Goal: Information Seeking & Learning: Learn about a topic

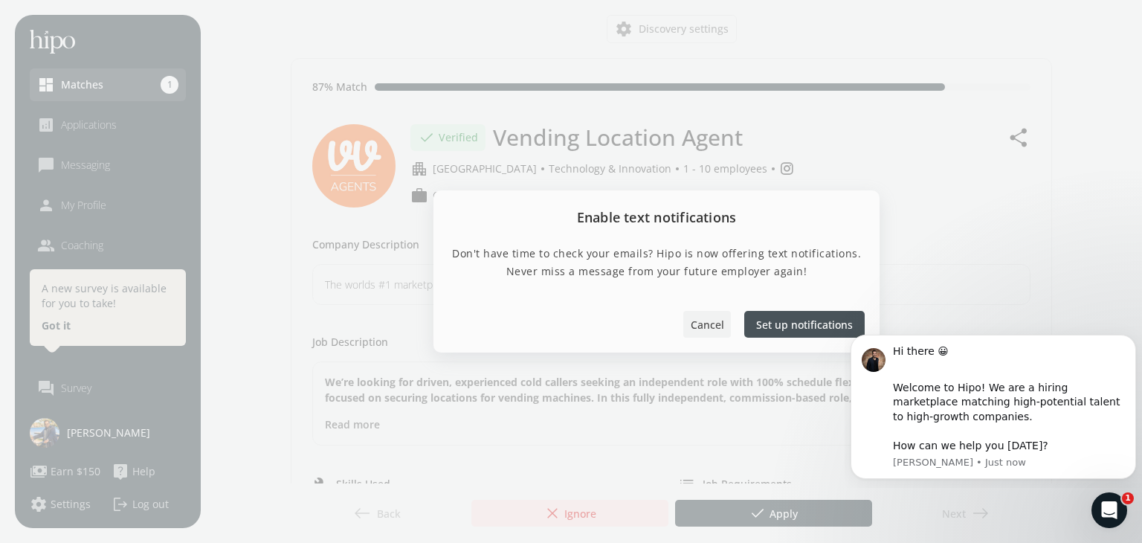
click at [716, 322] on span "Cancel" at bounding box center [706, 324] width 33 height 16
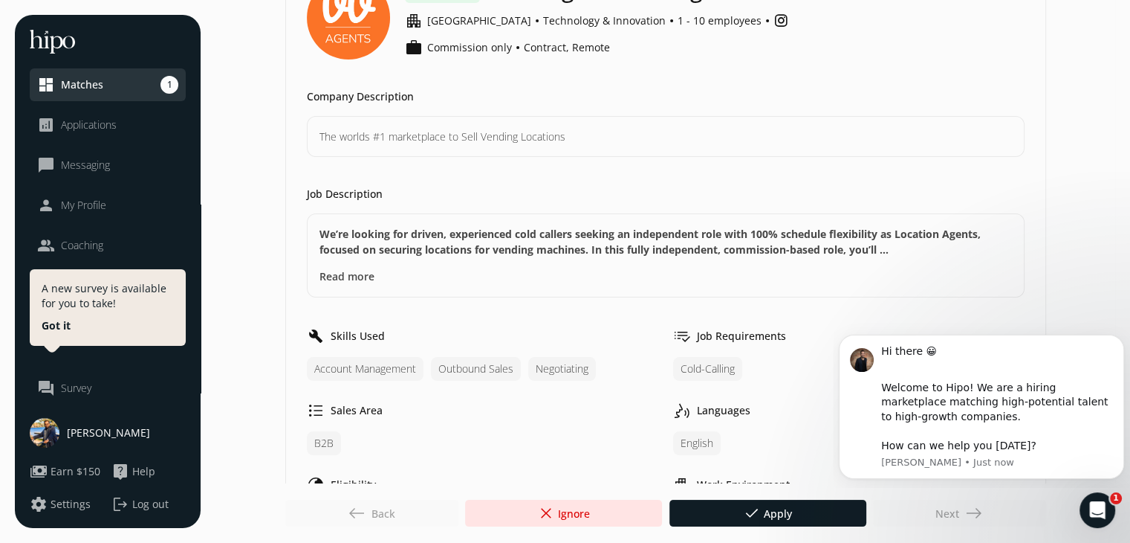
scroll to position [149, 0]
click at [344, 273] on button "Read more" at bounding box center [347, 276] width 55 height 16
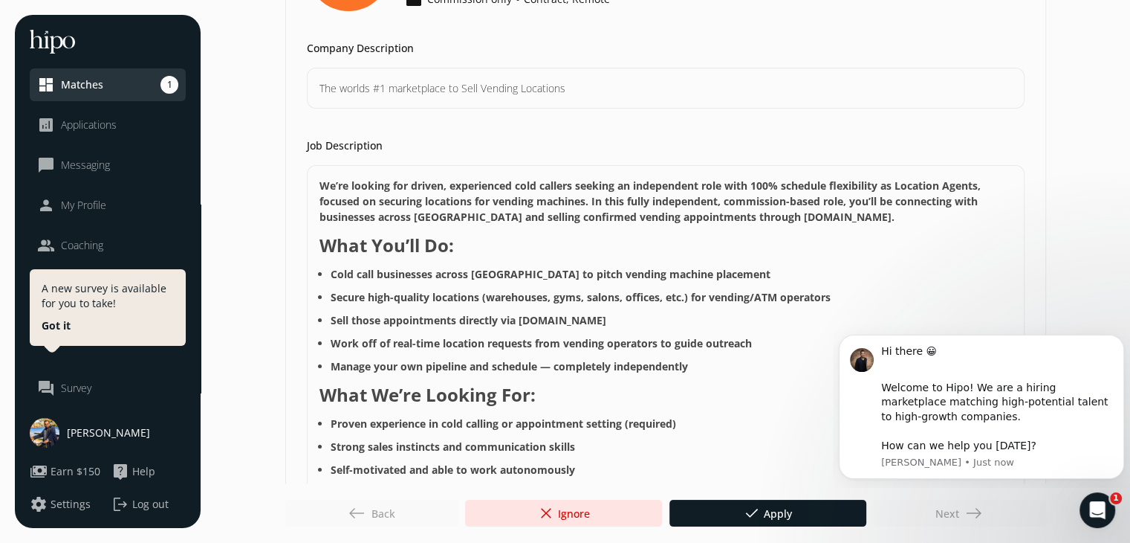
scroll to position [223, 0]
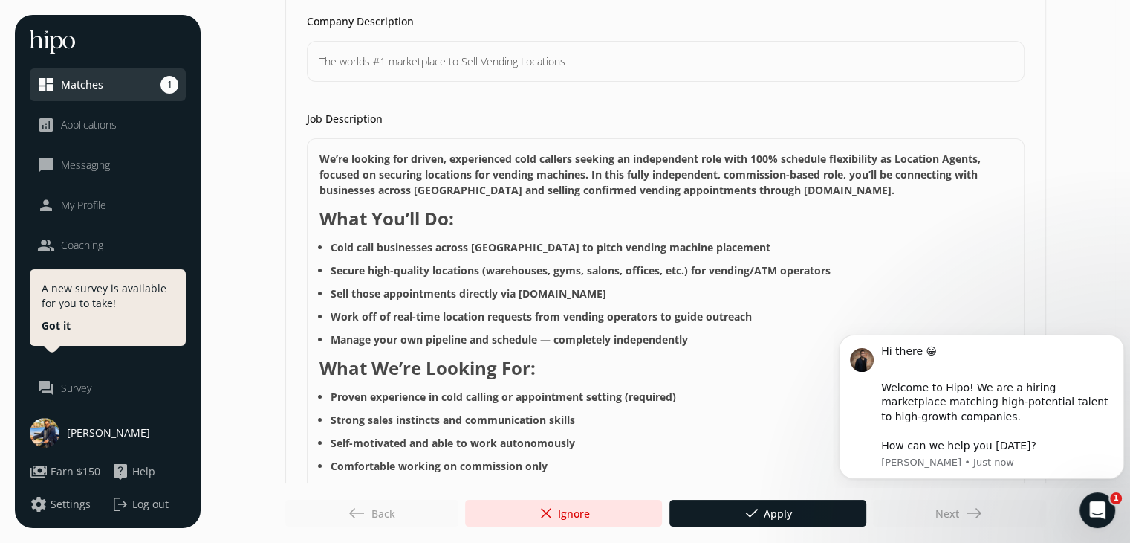
click at [425, 242] on strong "Cold call businesses across North America to pitch vending machine placement" at bounding box center [551, 247] width 440 height 14
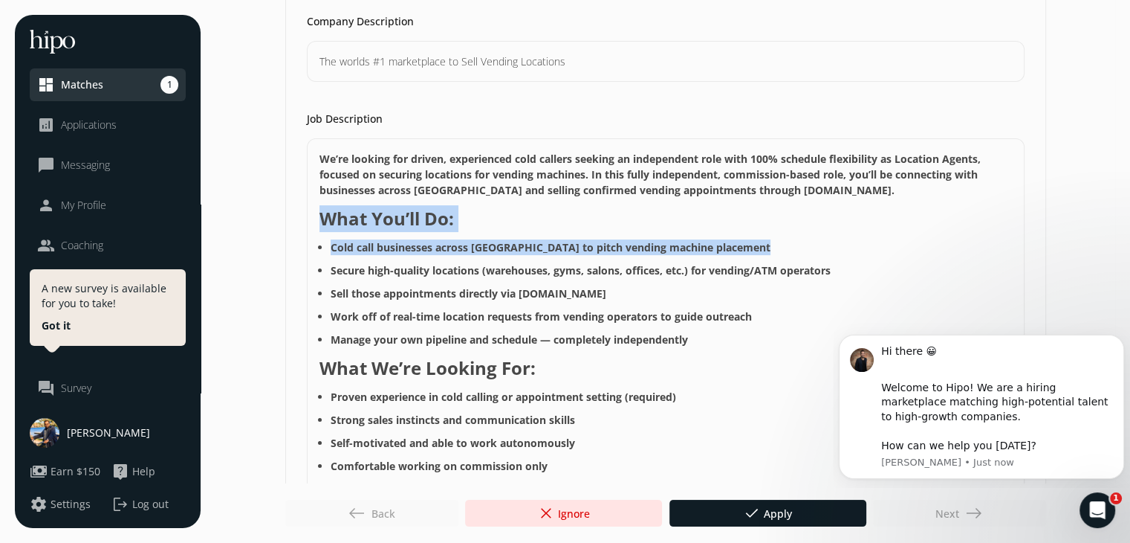
drag, startPoint x: 425, startPoint y: 242, endPoint x: 430, endPoint y: 224, distance: 17.7
click at [430, 224] on p "We’re looking for driven, experienced cold callers seeking an independent role …" at bounding box center [666, 406] width 693 height 511
click at [430, 224] on strong "What You’ll Do:" at bounding box center [387, 218] width 135 height 25
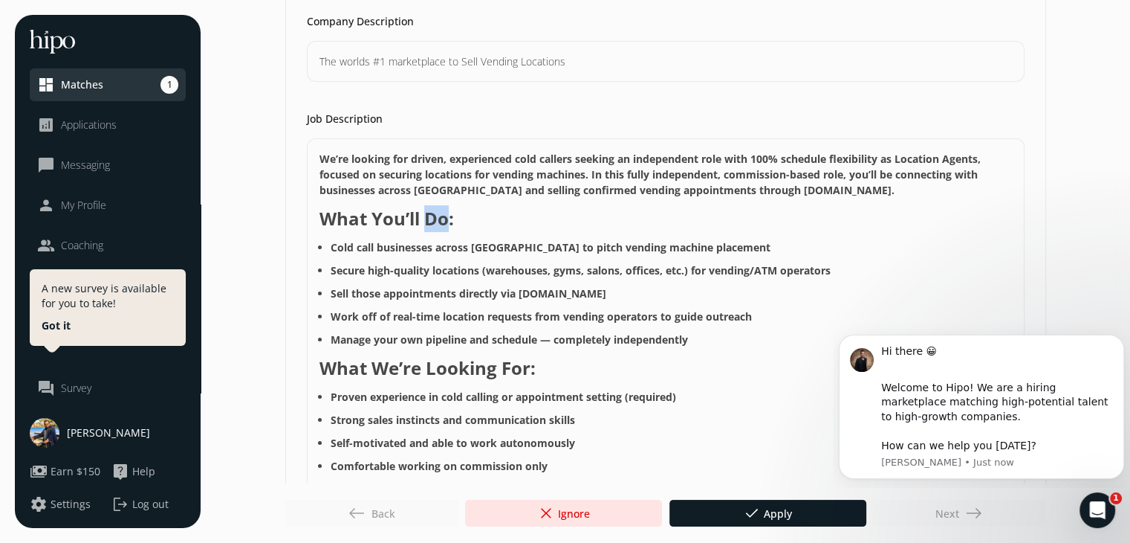
click at [430, 224] on strong "What You’ll Do:" at bounding box center [387, 218] width 135 height 25
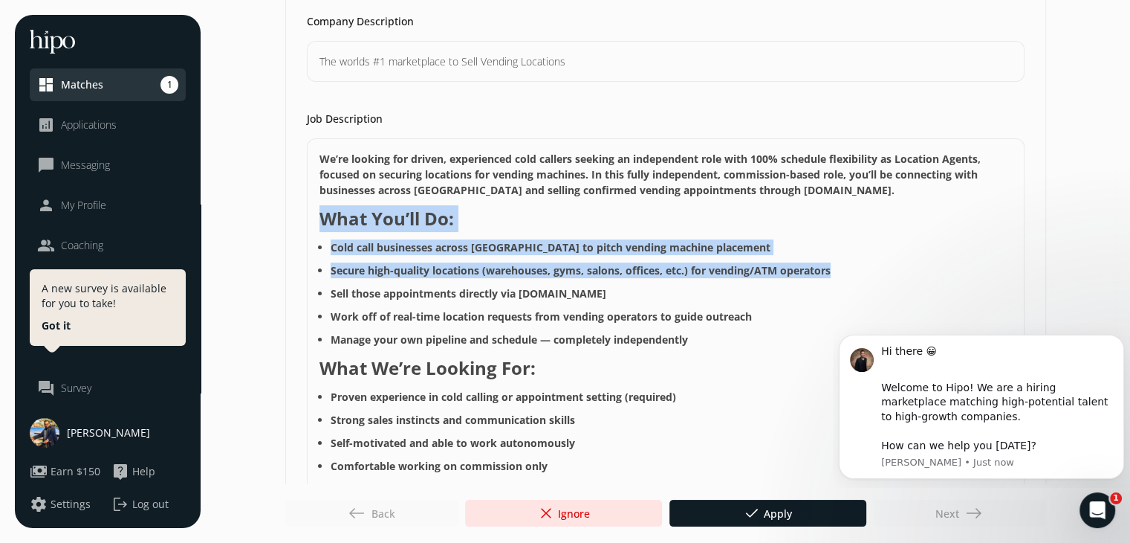
drag, startPoint x: 430, startPoint y: 224, endPoint x: 419, endPoint y: 271, distance: 48.0
click at [419, 271] on p "We’re looking for driven, experienced cold callers seeking an independent role …" at bounding box center [666, 406] width 693 height 511
click at [419, 271] on strong "Secure high-quality locations (warehouses, gyms, salons, offices, etc.) for ven…" at bounding box center [581, 270] width 500 height 14
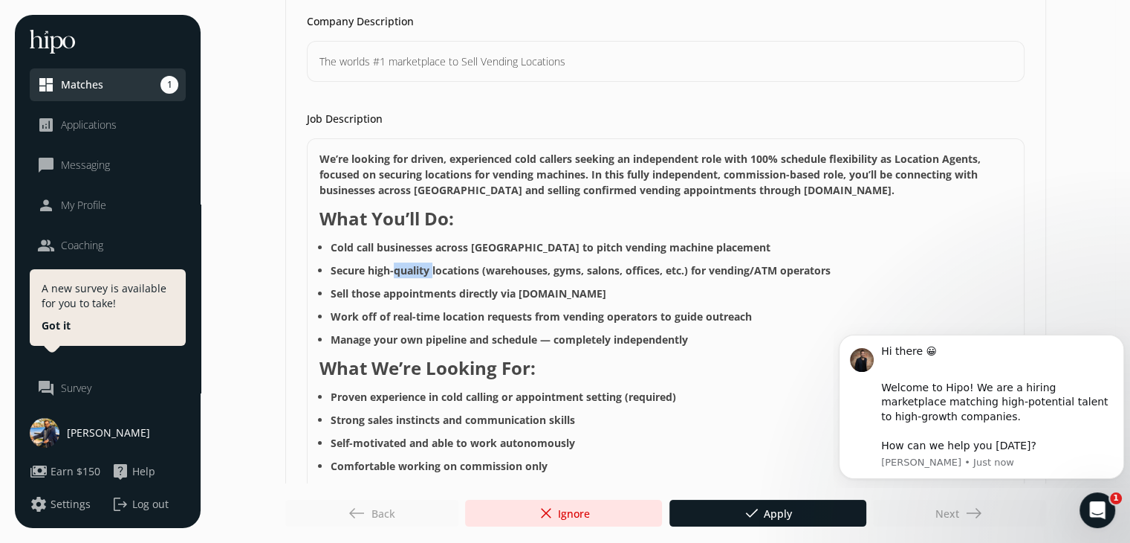
click at [419, 271] on strong "Secure high-quality locations (warehouses, gyms, salons, offices, etc.) for ven…" at bounding box center [581, 270] width 500 height 14
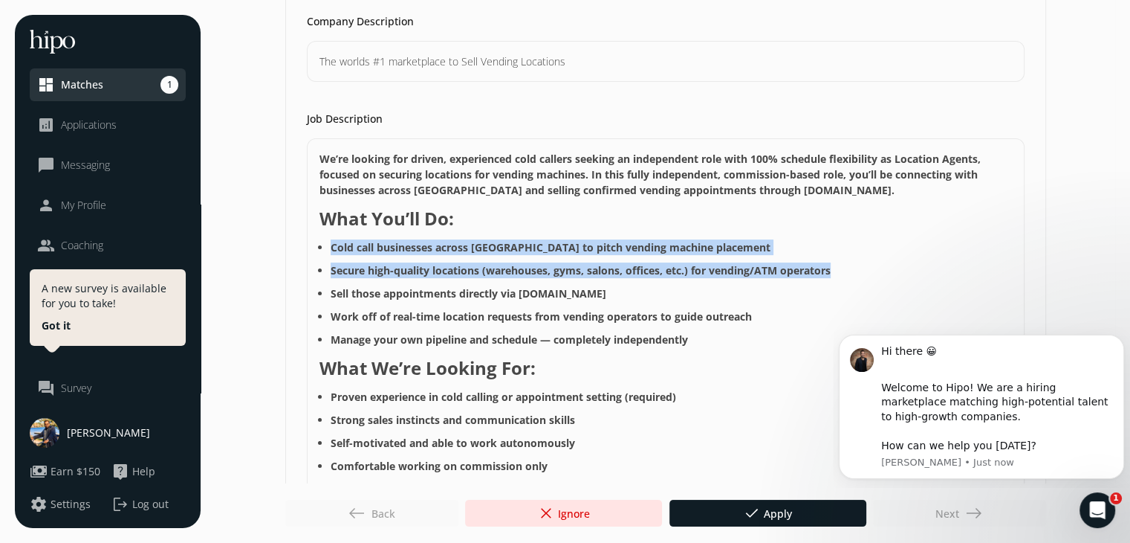
drag, startPoint x: 419, startPoint y: 271, endPoint x: 421, endPoint y: 251, distance: 20.2
click at [421, 251] on ul "Cold call businesses across North America to pitch vending machine placement Se…" at bounding box center [666, 293] width 693 height 108
click at [421, 251] on strong "Cold call businesses across North America to pitch vending machine placement" at bounding box center [551, 247] width 440 height 14
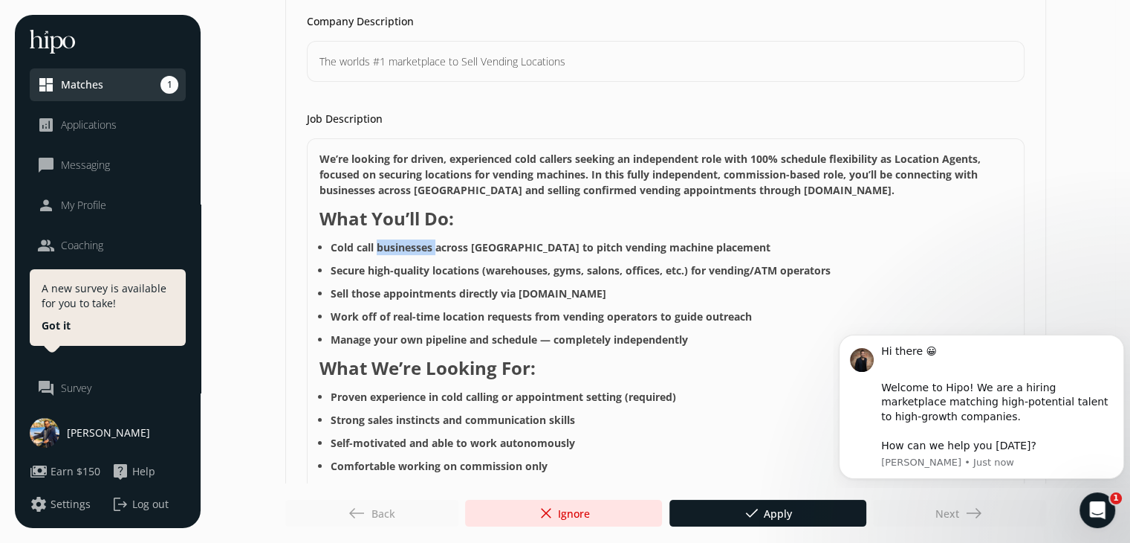
click at [421, 251] on strong "Cold call businesses across North America to pitch vending machine placement" at bounding box center [551, 247] width 440 height 14
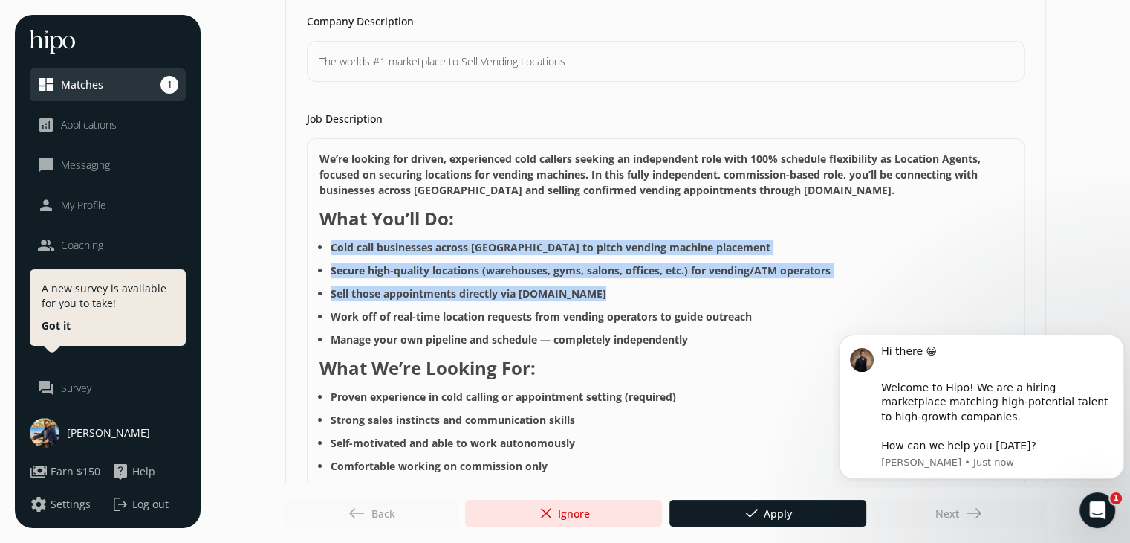
drag, startPoint x: 421, startPoint y: 251, endPoint x: 412, endPoint y: 291, distance: 41.1
click at [412, 291] on ul "Cold call businesses across North America to pitch vending machine placement Se…" at bounding box center [666, 293] width 693 height 108
click at [412, 291] on strong "Sell those appointments directly via VendingVillage.com" at bounding box center [469, 293] width 276 height 14
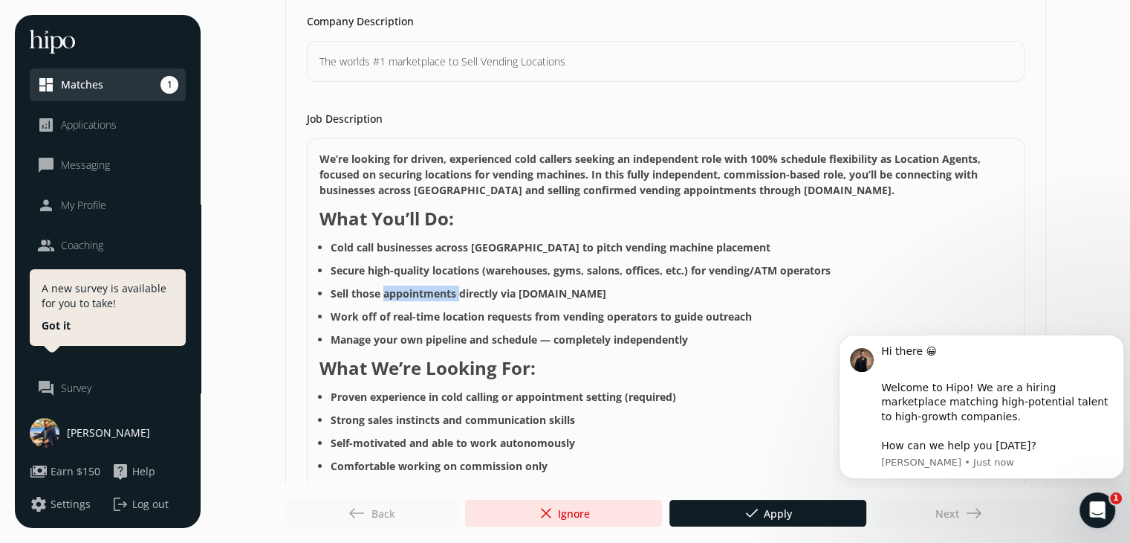
click at [412, 291] on strong "Sell those appointments directly via VendingVillage.com" at bounding box center [469, 293] width 276 height 14
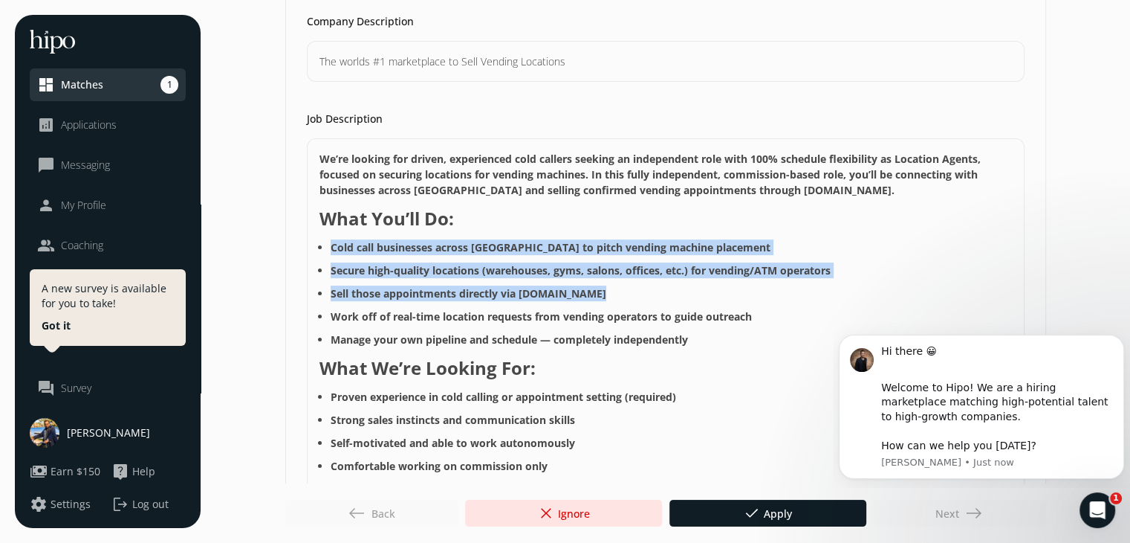
drag, startPoint x: 412, startPoint y: 291, endPoint x: 412, endPoint y: 249, distance: 42.4
click at [412, 249] on ul "Cold call businesses across North America to pitch vending machine placement Se…" at bounding box center [666, 293] width 693 height 108
click at [412, 249] on strong "Cold call businesses across North America to pitch vending machine placement" at bounding box center [551, 247] width 440 height 14
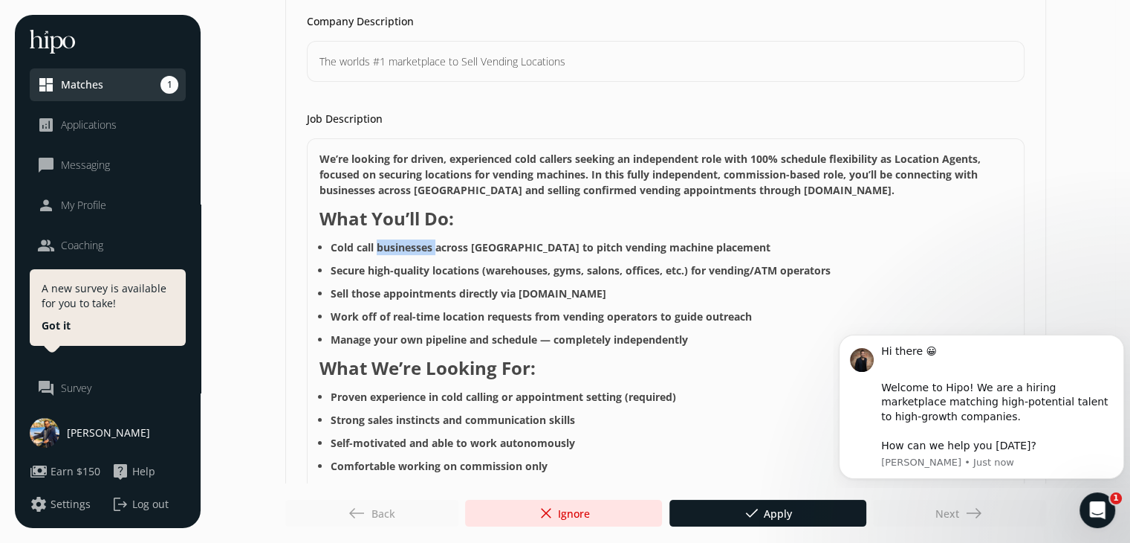
click at [412, 249] on strong "Cold call businesses across North America to pitch vending machine placement" at bounding box center [551, 247] width 440 height 14
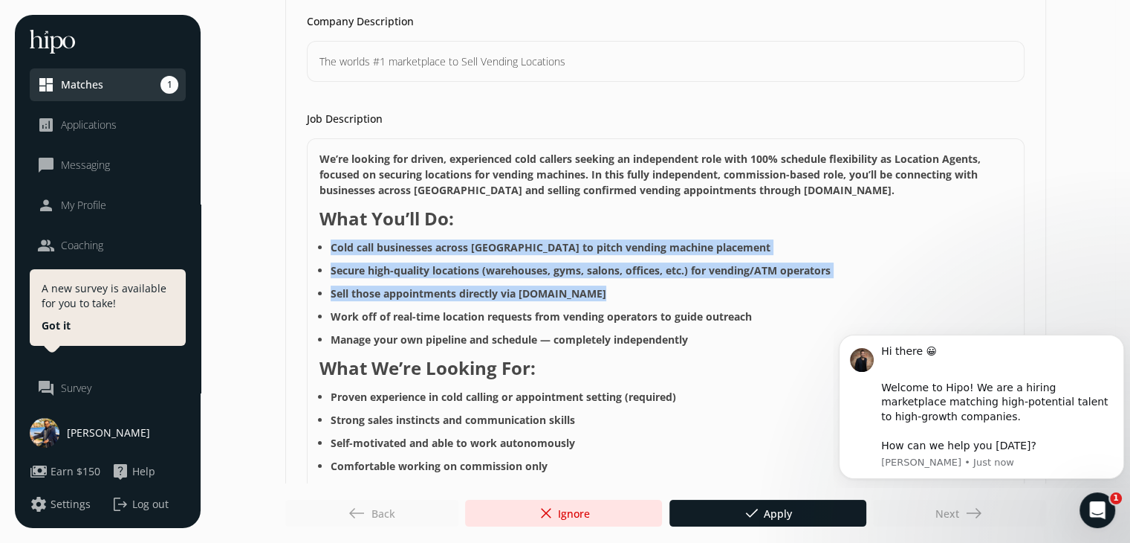
drag, startPoint x: 412, startPoint y: 249, endPoint x: 409, endPoint y: 288, distance: 38.8
click at [409, 288] on ul "Cold call businesses across North America to pitch vending machine placement Se…" at bounding box center [666, 293] width 693 height 108
click at [409, 288] on strong "Sell those appointments directly via VendingVillage.com" at bounding box center [469, 293] width 276 height 14
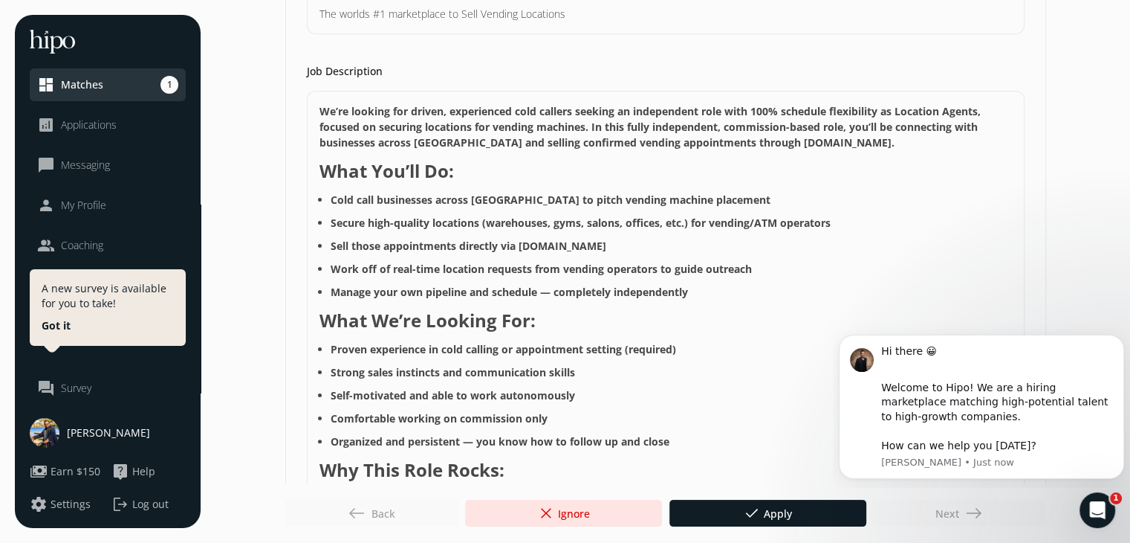
scroll to position [297, 0]
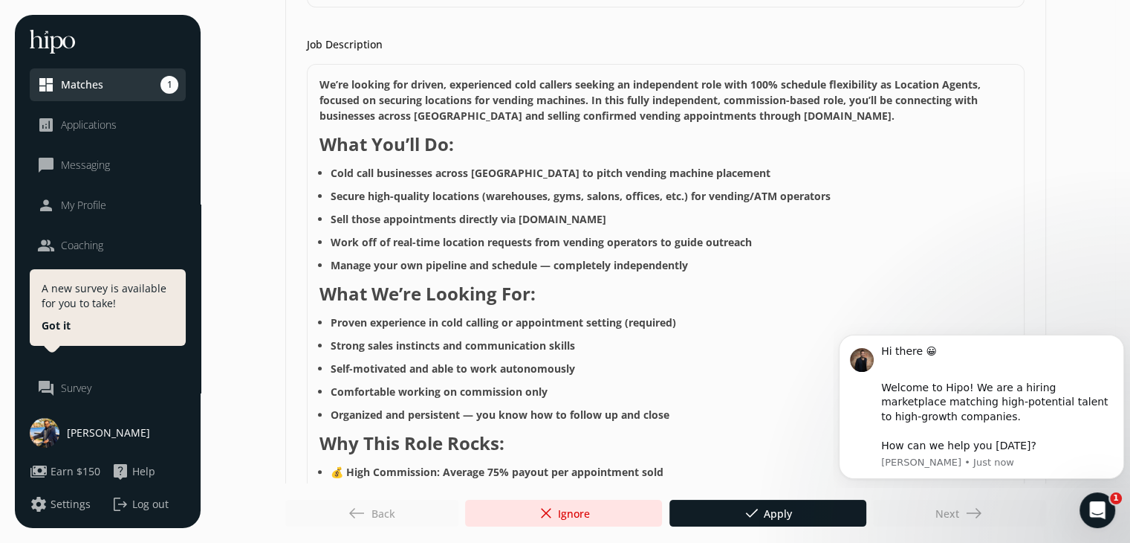
click at [559, 218] on strong "Sell those appointments directly via VendingVillage.com" at bounding box center [469, 219] width 276 height 14
drag, startPoint x: 559, startPoint y: 218, endPoint x: 600, endPoint y: 218, distance: 41.6
click at [600, 218] on strong "Sell those appointments directly via VendingVillage.com" at bounding box center [469, 219] width 276 height 14
click at [392, 246] on strong "Work off of real-time location requests from vending operators to guide outreach" at bounding box center [541, 242] width 421 height 14
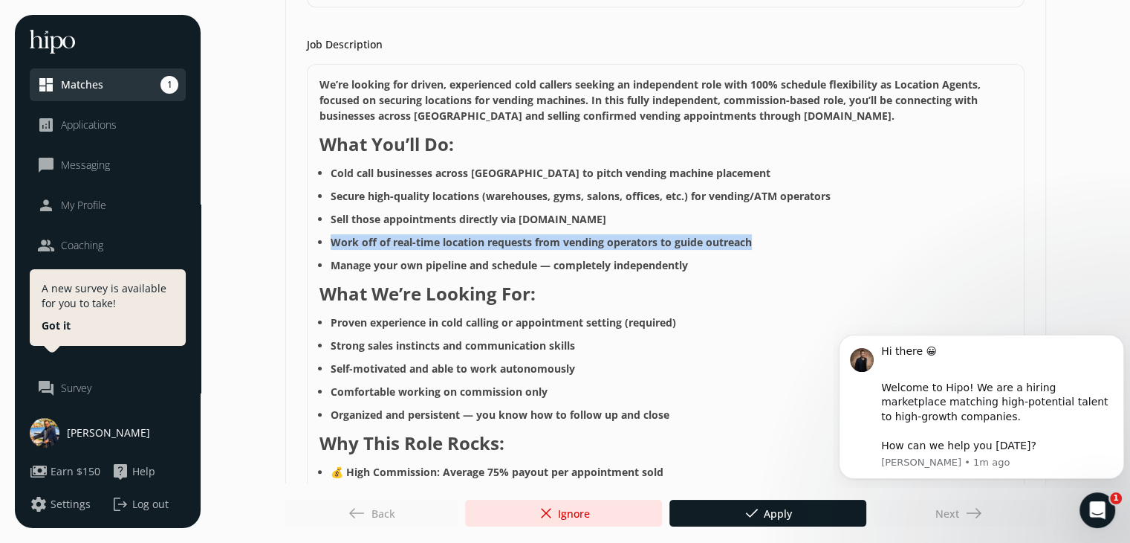
click at [392, 246] on strong "Work off of real-time location requests from vending operators to guide outreach" at bounding box center [541, 242] width 421 height 14
click at [392, 245] on strong "Work off of real-time location requests from vending operators to guide outreach" at bounding box center [541, 242] width 421 height 14
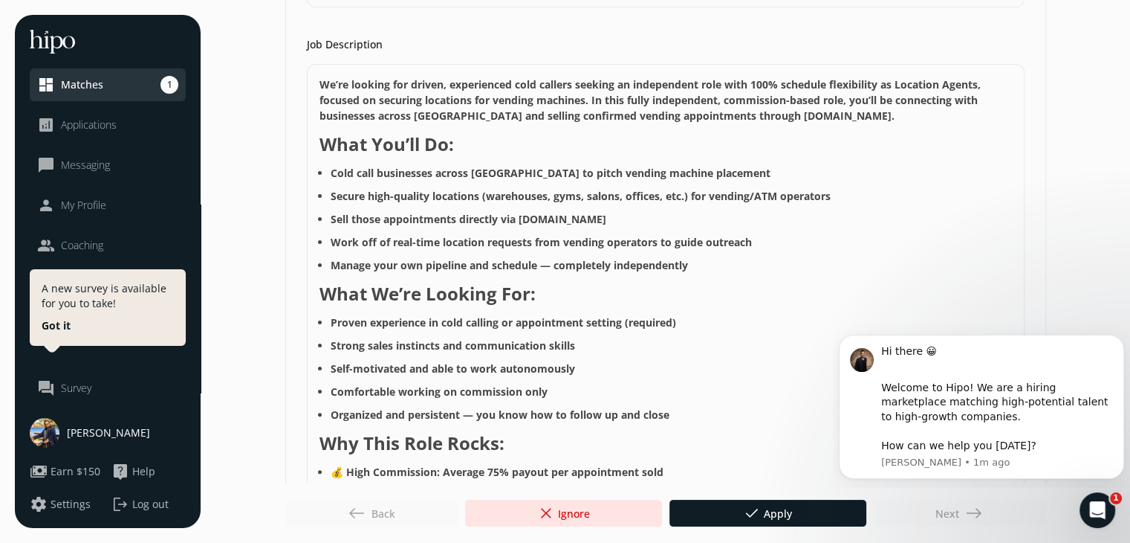
click at [337, 245] on strong "Work off of real-time location requests from vending operators to guide outreach" at bounding box center [541, 242] width 421 height 14
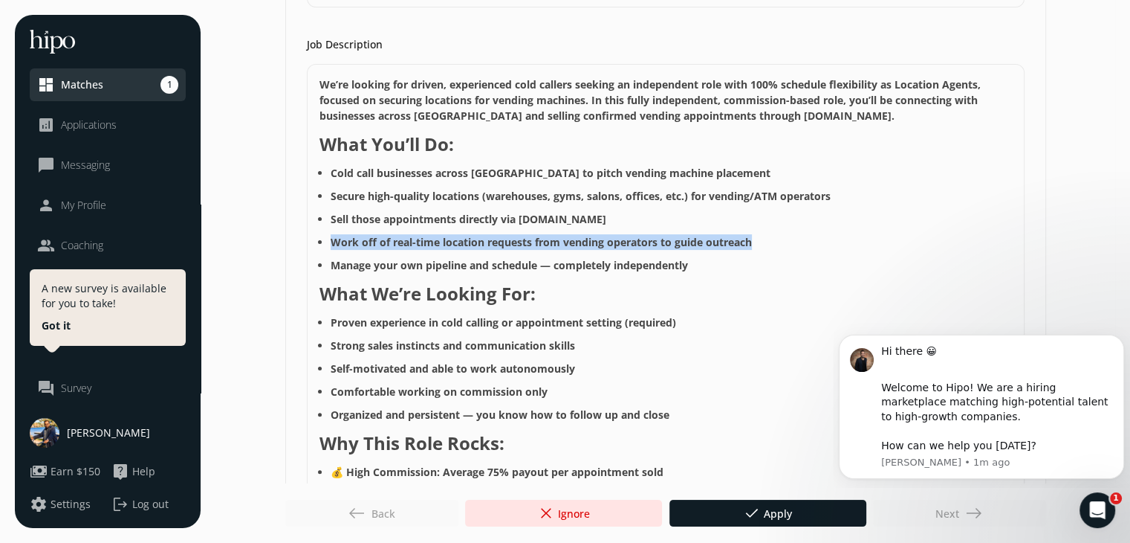
click at [337, 245] on strong "Work off of real-time location requests from vending operators to guide outreach" at bounding box center [541, 242] width 421 height 14
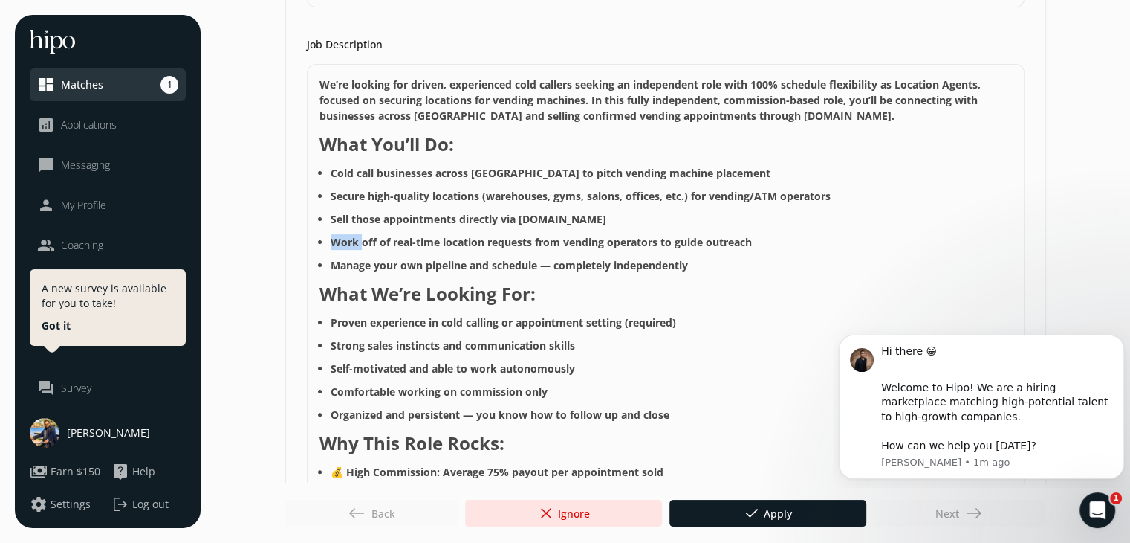
click at [337, 245] on strong "Work off of real-time location requests from vending operators to guide outreach" at bounding box center [541, 242] width 421 height 14
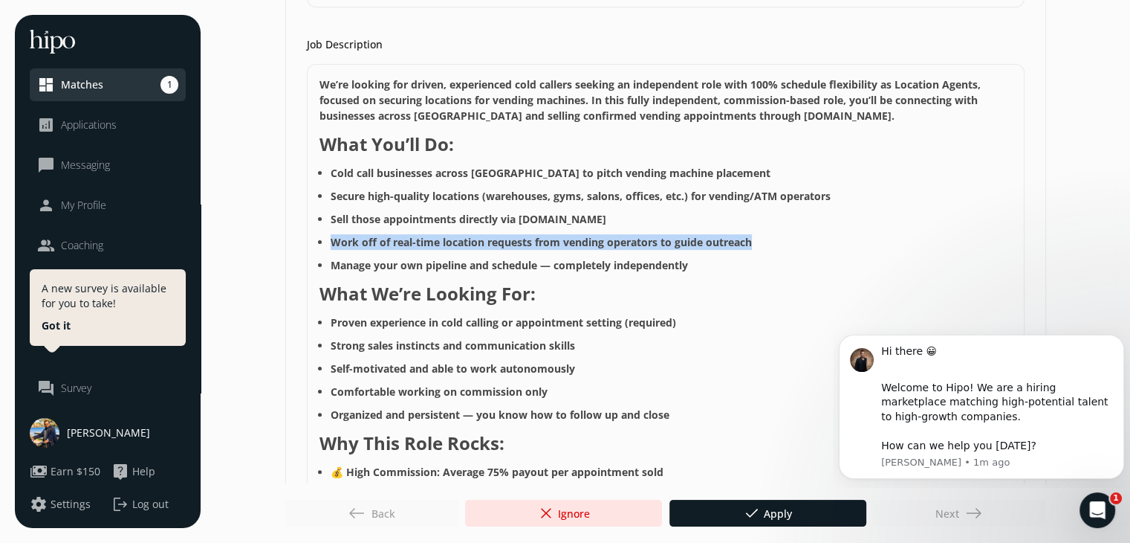
click at [337, 245] on strong "Work off of real-time location requests from vending operators to guide outreach" at bounding box center [541, 242] width 421 height 14
click at [63, 322] on button "Got it" at bounding box center [56, 325] width 29 height 15
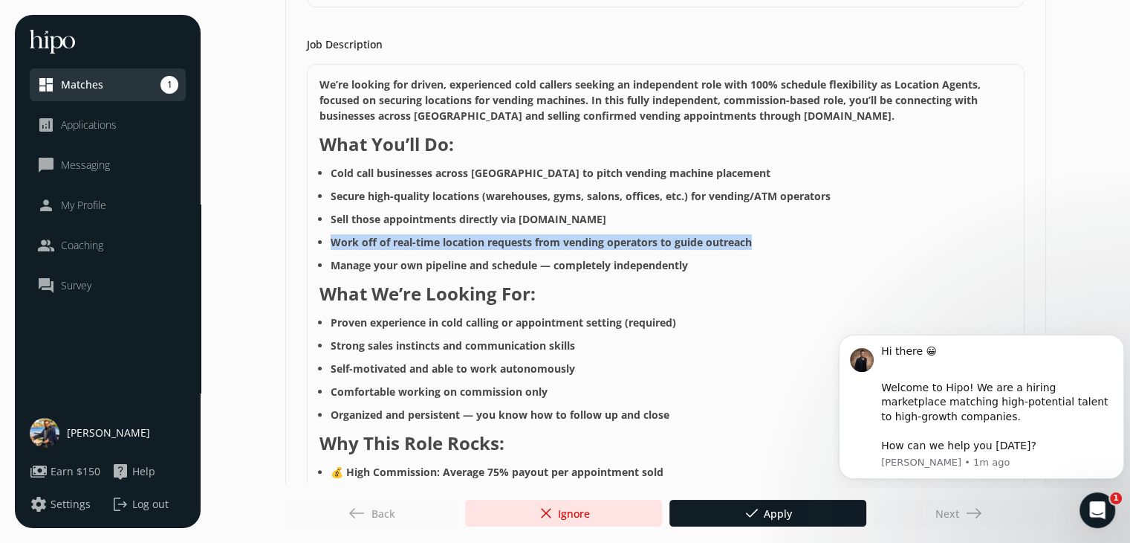
click at [393, 243] on strong "Work off of real-time location requests from vending operators to guide outreach" at bounding box center [541, 242] width 421 height 14
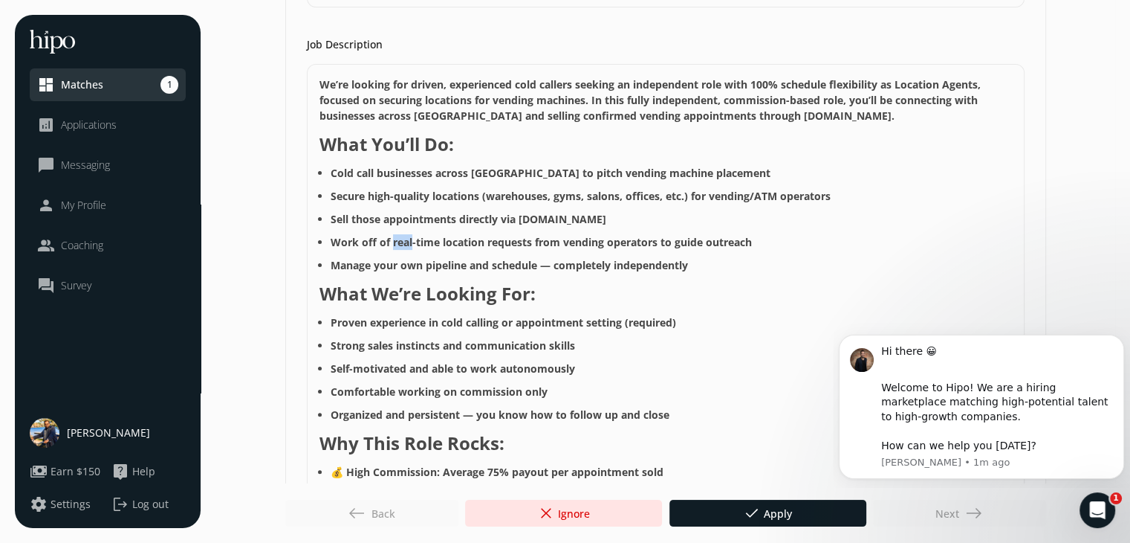
click at [393, 243] on strong "Work off of real-time location requests from vending operators to guide outreach" at bounding box center [541, 242] width 421 height 14
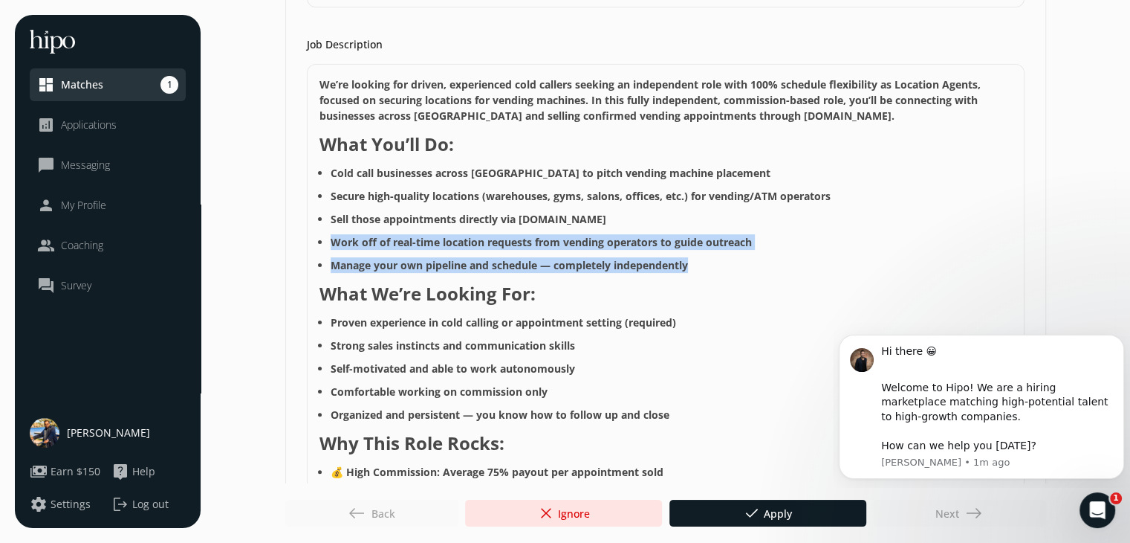
drag, startPoint x: 393, startPoint y: 243, endPoint x: 386, endPoint y: 262, distance: 20.0
click at [386, 262] on ul "Cold call businesses across North America to pitch vending machine placement Se…" at bounding box center [666, 219] width 693 height 108
click at [386, 262] on strong "Manage your own pipeline and schedule — completely independently" at bounding box center [509, 265] width 357 height 14
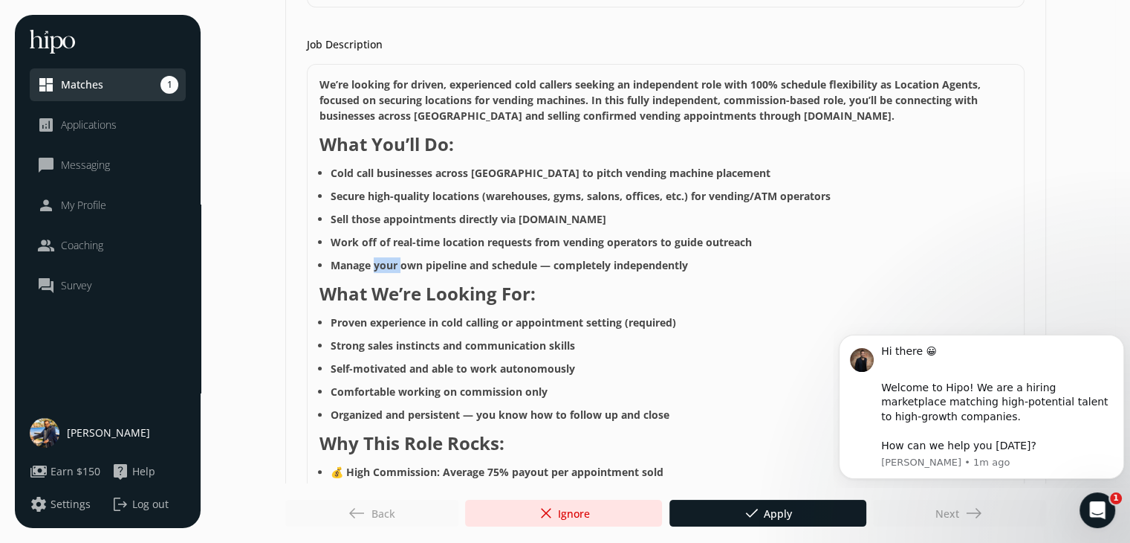
click at [386, 262] on strong "Manage your own pipeline and schedule — completely independently" at bounding box center [509, 265] width 357 height 14
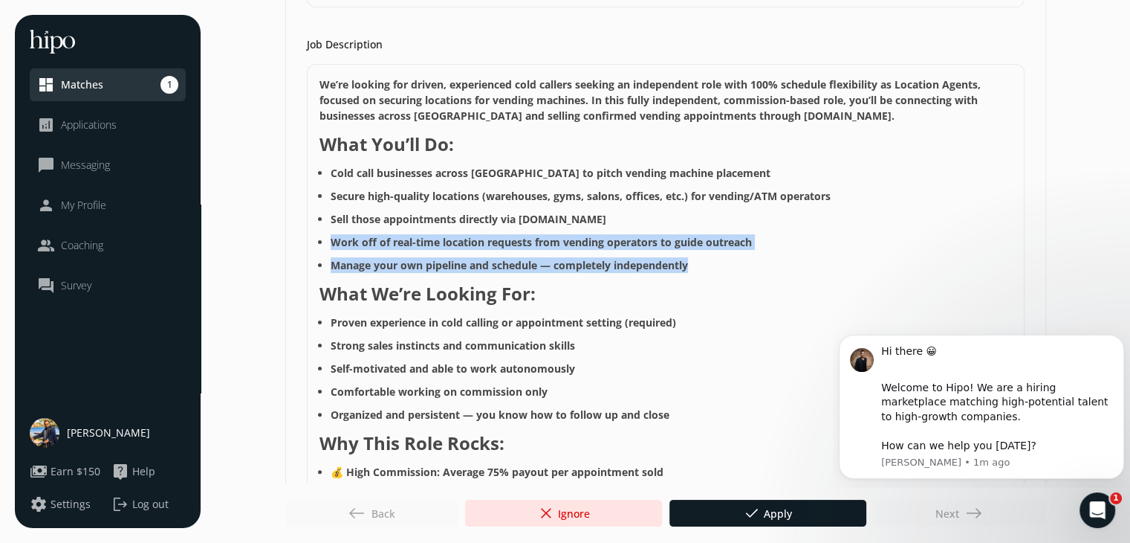
drag, startPoint x: 386, startPoint y: 262, endPoint x: 390, endPoint y: 245, distance: 17.7
click at [390, 245] on ul "Cold call businesses across North America to pitch vending machine placement Se…" at bounding box center [666, 219] width 693 height 108
click at [390, 245] on strong "Work off of real-time location requests from vending operators to guide outreach" at bounding box center [541, 242] width 421 height 14
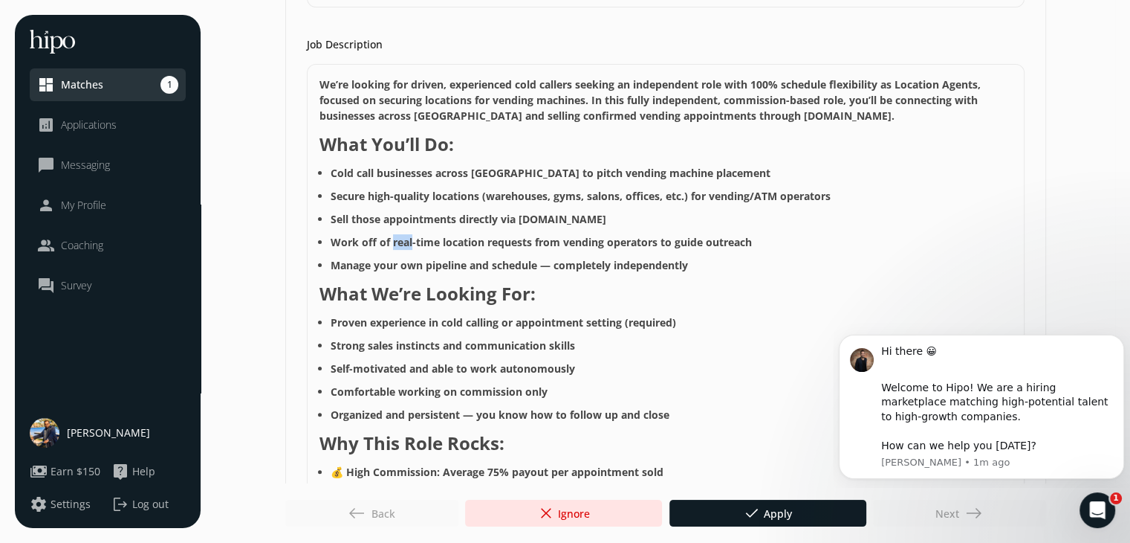
click at [390, 245] on strong "Work off of real-time location requests from vending operators to guide outreach" at bounding box center [541, 242] width 421 height 14
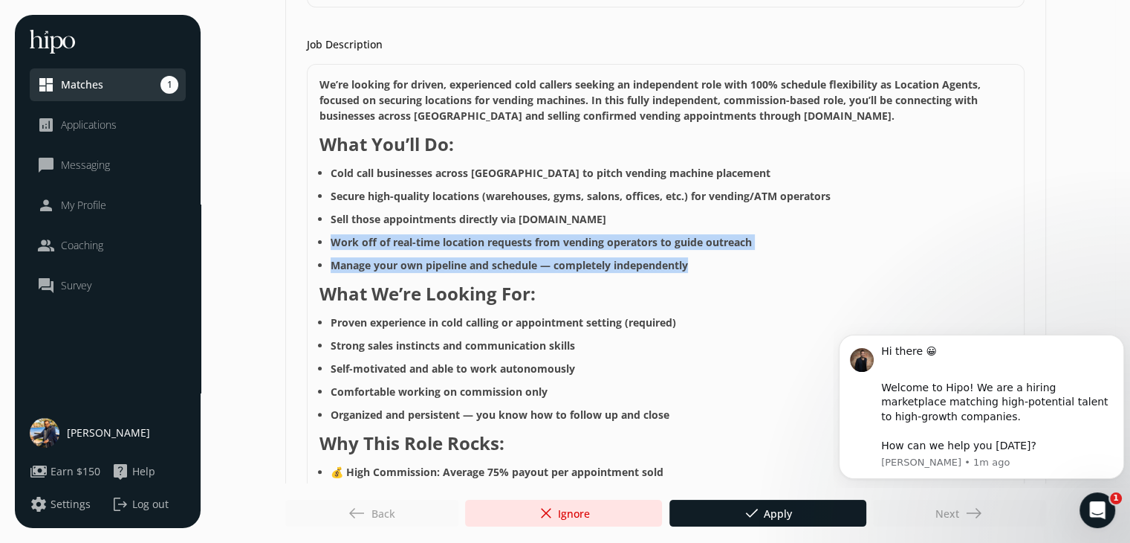
drag, startPoint x: 390, startPoint y: 245, endPoint x: 385, endPoint y: 262, distance: 18.6
click at [385, 262] on ul "Cold call businesses across North America to pitch vending machine placement Se…" at bounding box center [666, 219] width 693 height 108
click at [385, 262] on strong "Manage your own pipeline and schedule — completely independently" at bounding box center [509, 265] width 357 height 14
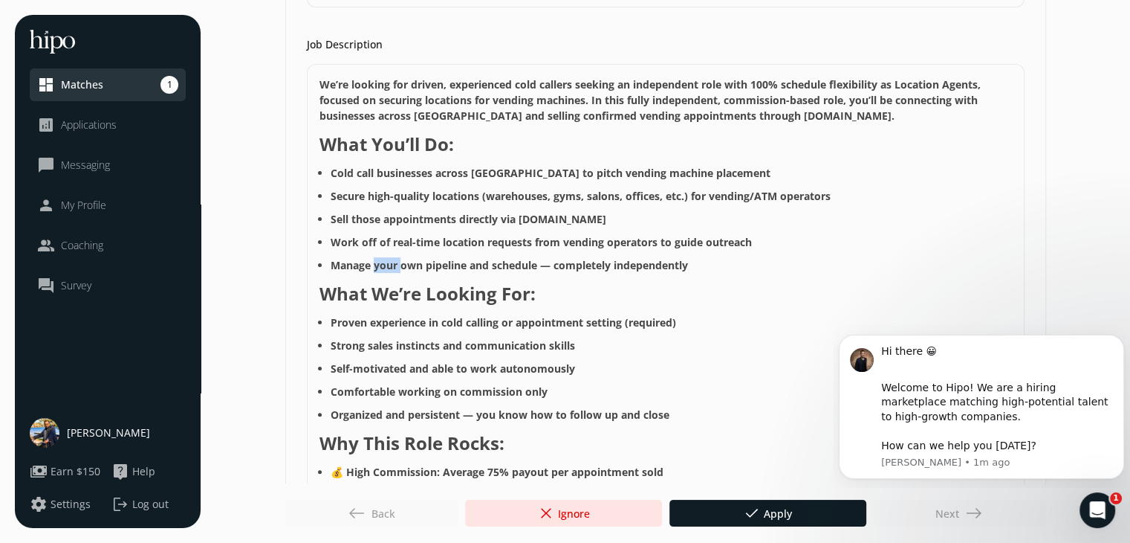
click at [385, 262] on strong "Manage your own pipeline and schedule — completely independently" at bounding box center [509, 265] width 357 height 14
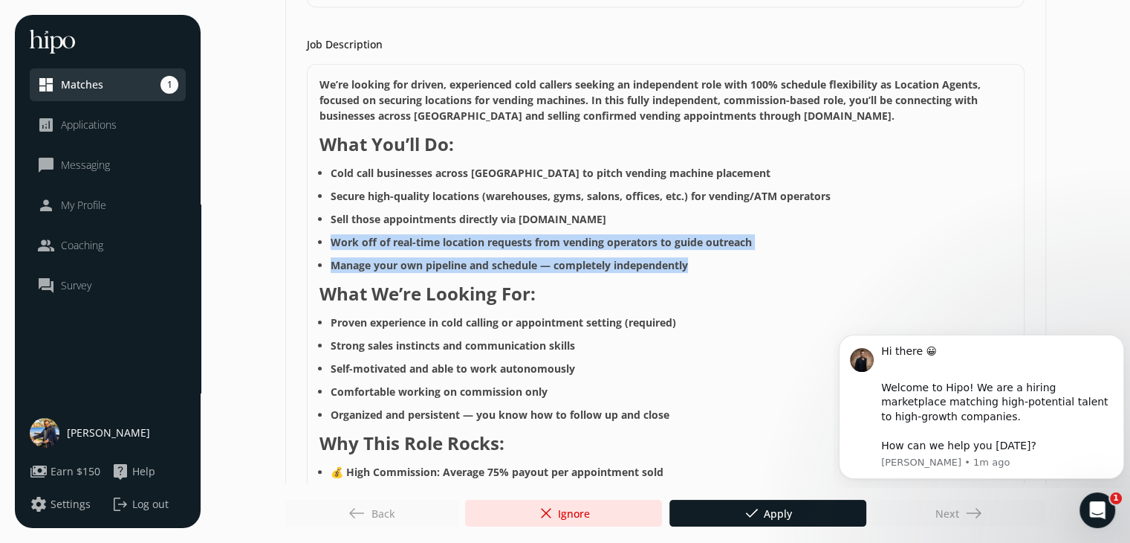
drag, startPoint x: 385, startPoint y: 262, endPoint x: 385, endPoint y: 245, distance: 17.1
click at [385, 245] on ul "Cold call businesses across North America to pitch vending machine placement Se…" at bounding box center [666, 219] width 693 height 108
click at [385, 245] on strong "Work off of real-time location requests from vending operators to guide outreach" at bounding box center [541, 242] width 421 height 14
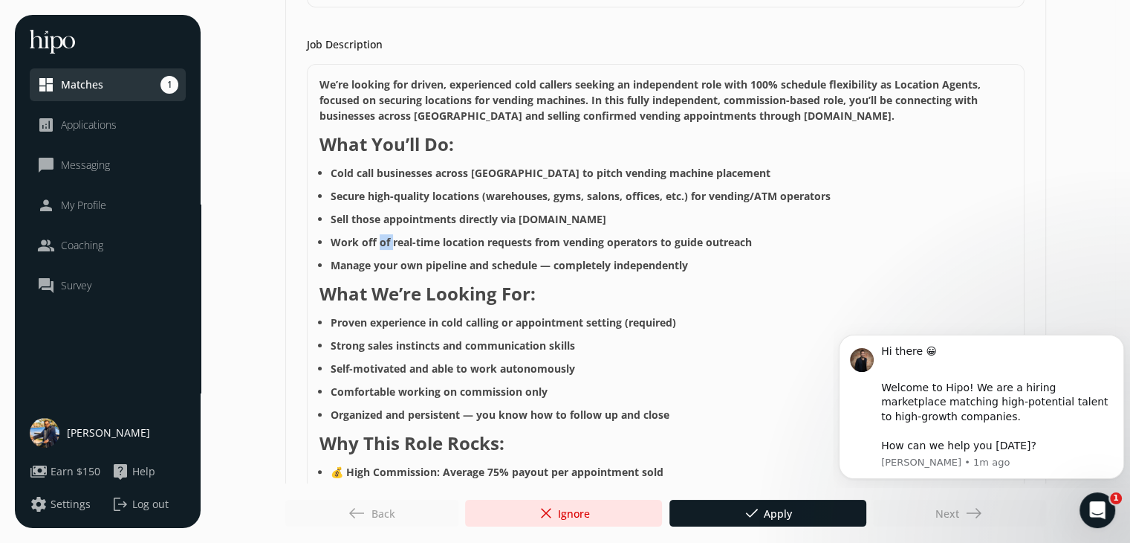
click at [385, 245] on strong "Work off of real-time location requests from vending operators to guide outreach" at bounding box center [541, 242] width 421 height 14
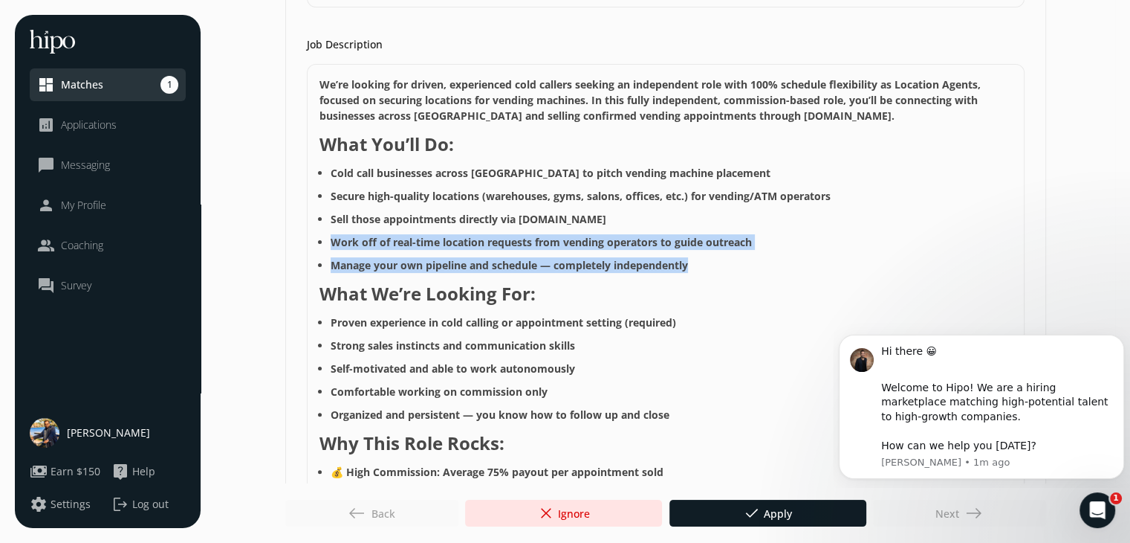
drag, startPoint x: 385, startPoint y: 245, endPoint x: 381, endPoint y: 261, distance: 16.2
click at [381, 261] on ul "Cold call businesses across North America to pitch vending machine placement Se…" at bounding box center [666, 219] width 693 height 108
click at [381, 261] on strong "Manage your own pipeline and schedule — completely independently" at bounding box center [509, 265] width 357 height 14
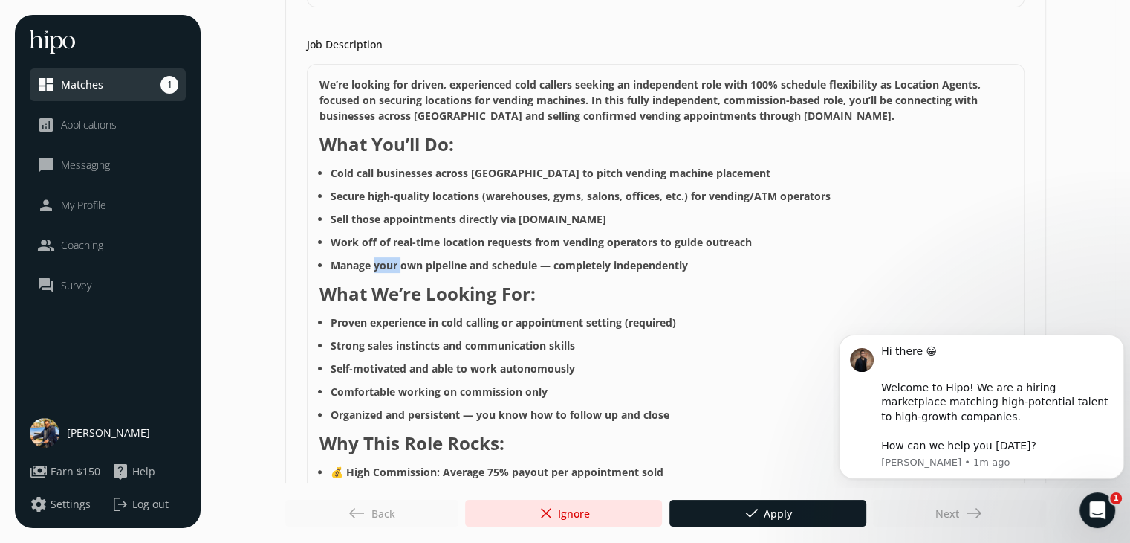
click at [381, 261] on strong "Manage your own pipeline and schedule — completely independently" at bounding box center [509, 265] width 357 height 14
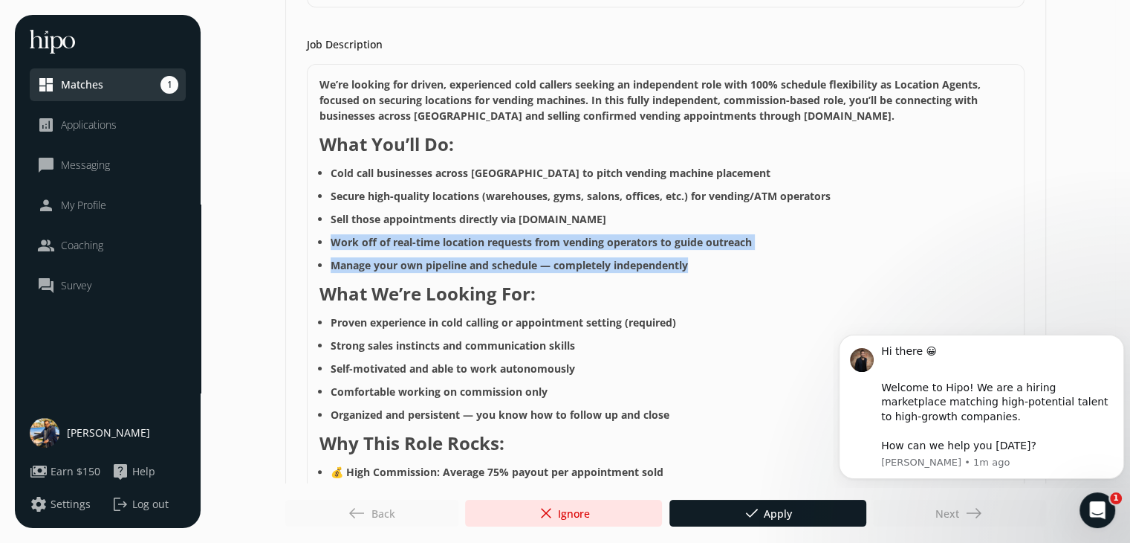
drag, startPoint x: 381, startPoint y: 261, endPoint x: 383, endPoint y: 240, distance: 21.0
click at [383, 240] on ul "Cold call businesses across North America to pitch vending machine placement Se…" at bounding box center [666, 219] width 693 height 108
click at [383, 240] on strong "Work off of real-time location requests from vending operators to guide outreach" at bounding box center [541, 242] width 421 height 14
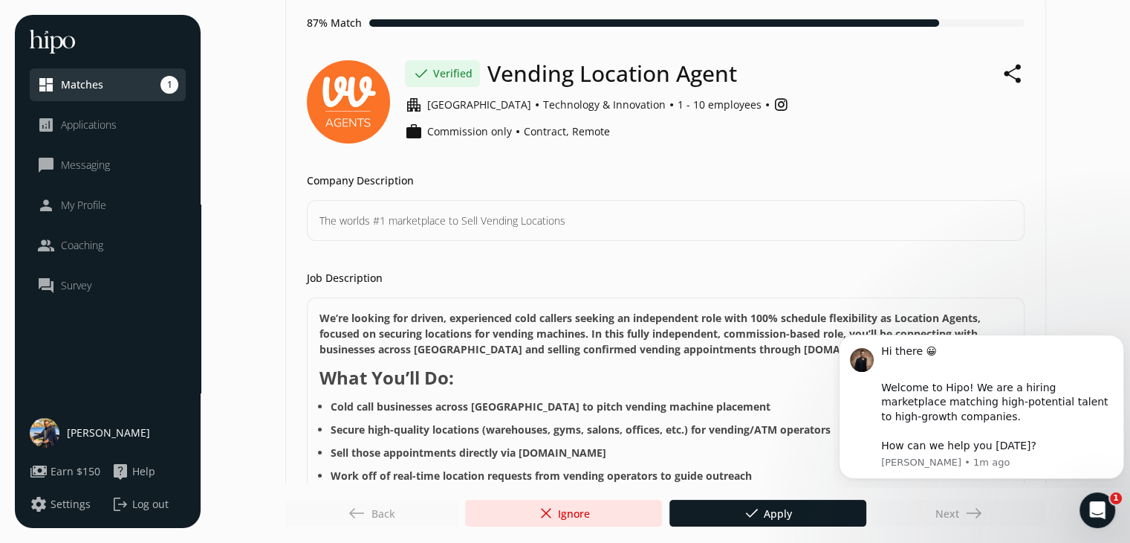
scroll to position [0, 0]
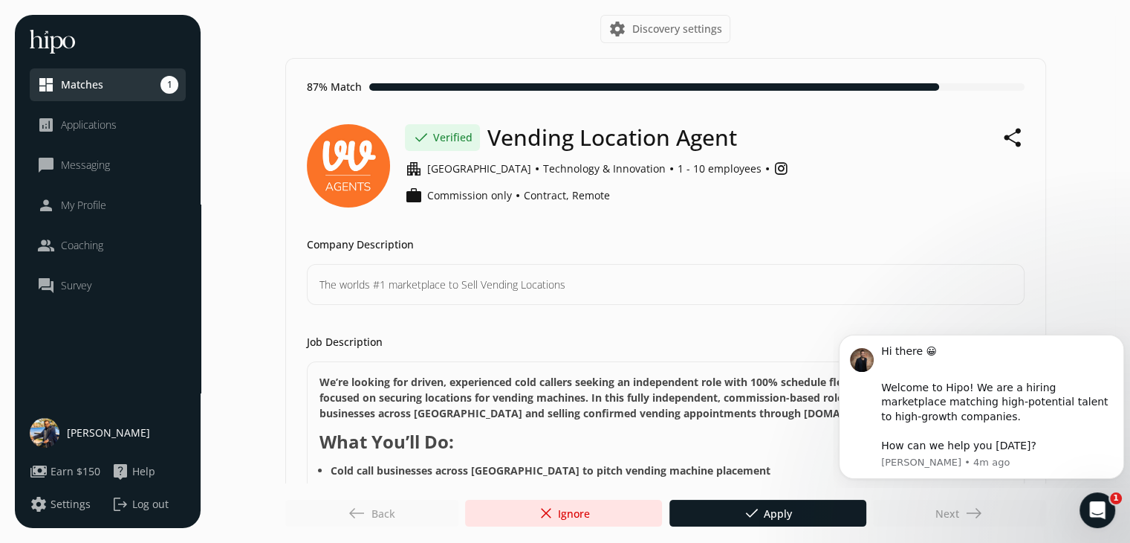
click at [1118, 340] on icon "Dismiss notification" at bounding box center [1119, 338] width 5 height 5
